Goal: Task Accomplishment & Management: Manage account settings

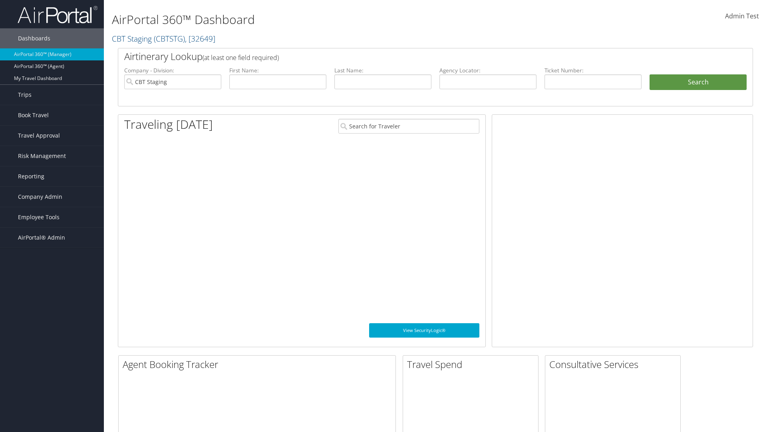
click at [52, 197] on span "Company Admin" at bounding box center [40, 197] width 44 height 20
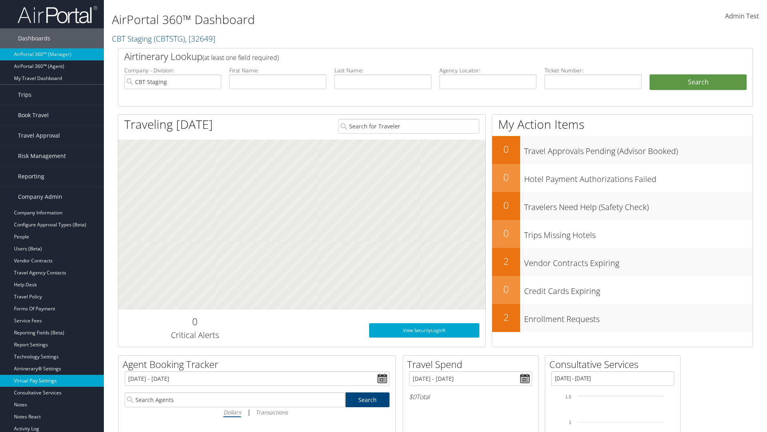
click at [52, 380] on link "Virtual Pay Settings" at bounding box center [52, 380] width 104 height 12
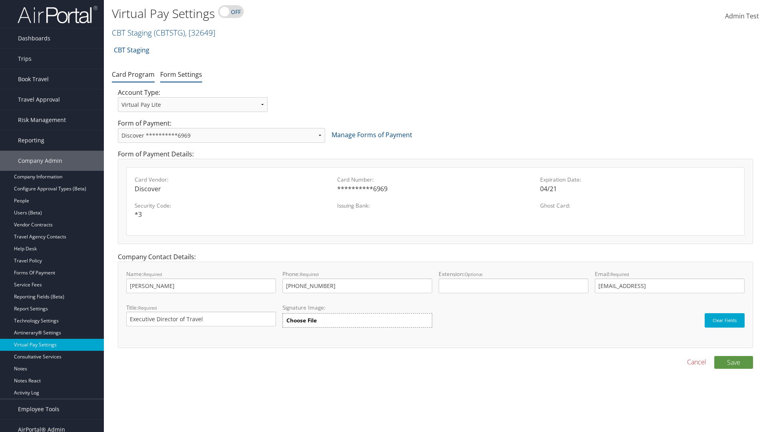
click at [181, 74] on link "Form Settings" at bounding box center [181, 74] width 42 height 9
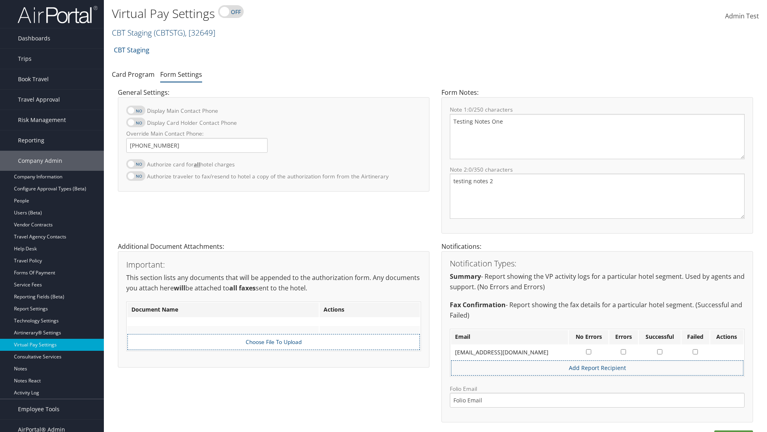
click at [132, 32] on link "CBT Staging ( CBTSTG ) , [ 32649 ]" at bounding box center [163, 32] width 103 height 11
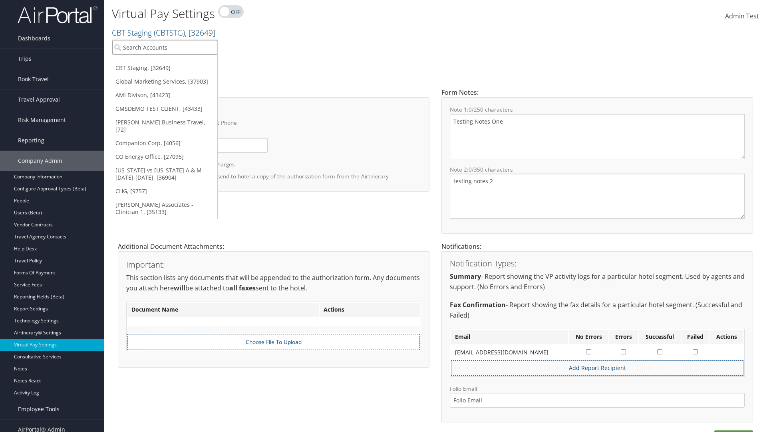
click at [165, 47] on input "search" at bounding box center [164, 47] width 105 height 15
type input "GMSDEMO TEST CLIENT"
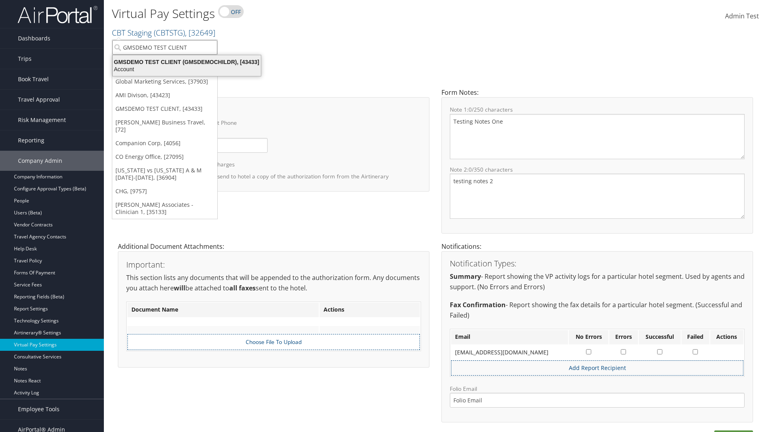
click at [187, 62] on div "GMSDEMO TEST CLIENT (GMSDEMOCHILDR), [43433]" at bounding box center [187, 61] width 158 height 7
